Goal: Navigation & Orientation: Understand site structure

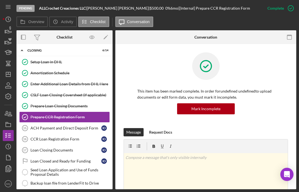
scroll to position [39, 0]
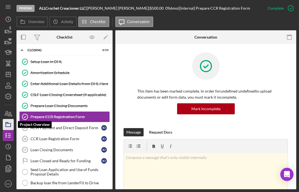
click at [11, 127] on icon "button" at bounding box center [8, 124] width 14 height 14
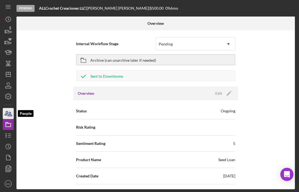
click at [7, 114] on icon "button" at bounding box center [6, 113] width 3 height 4
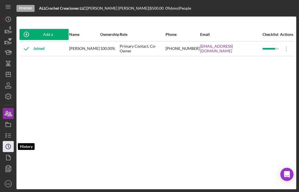
click at [7, 146] on icon "Icon/History" at bounding box center [8, 146] width 14 height 14
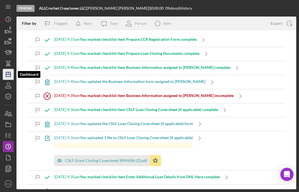
click at [10, 72] on polygon "button" at bounding box center [8, 74] width 4 height 4
